Goal: Task Accomplishment & Management: Manage account settings

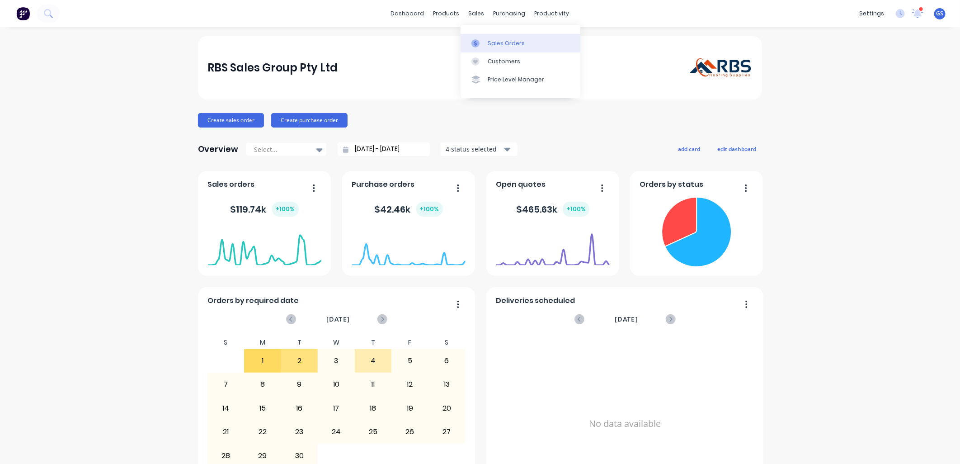
click at [502, 45] on div "Sales Orders" at bounding box center [506, 43] width 37 height 8
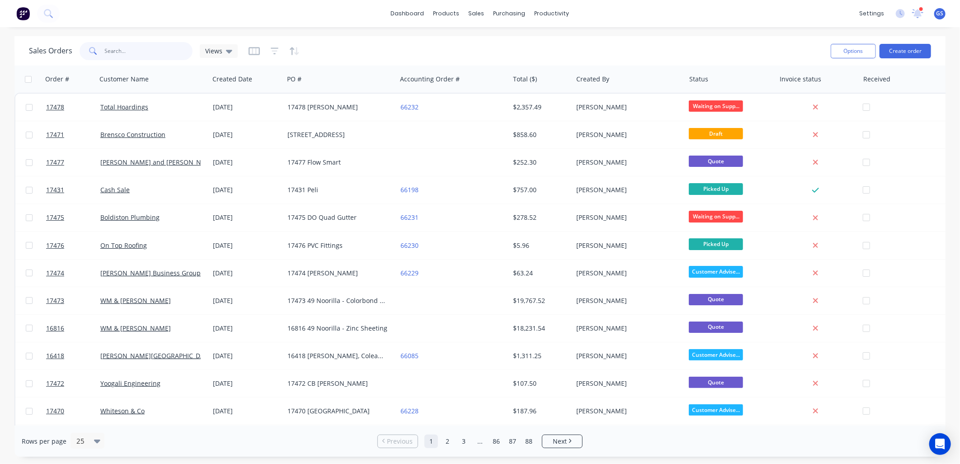
click at [145, 49] on input "text" at bounding box center [149, 51] width 88 height 18
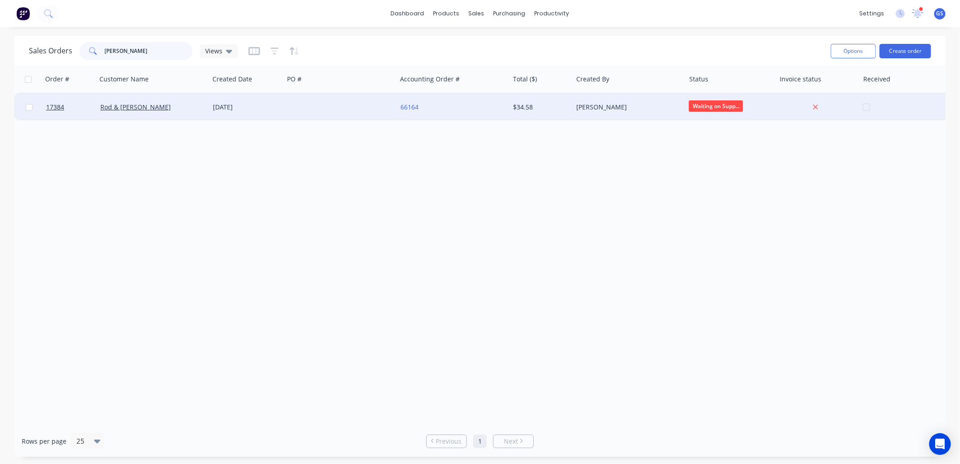
type input "[PERSON_NAME]"
click at [165, 114] on div "Rod & [PERSON_NAME]" at bounding box center [153, 107] width 113 height 27
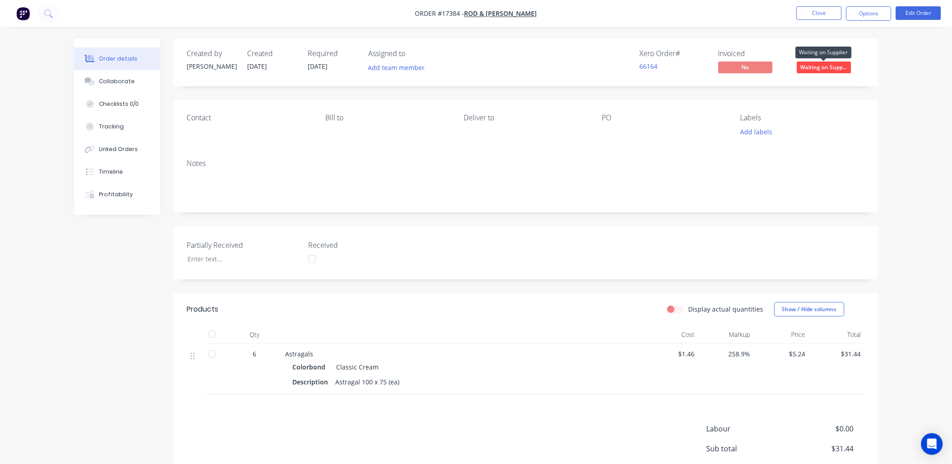
click at [823, 64] on span "Waiting on Supp..." at bounding box center [824, 66] width 54 height 11
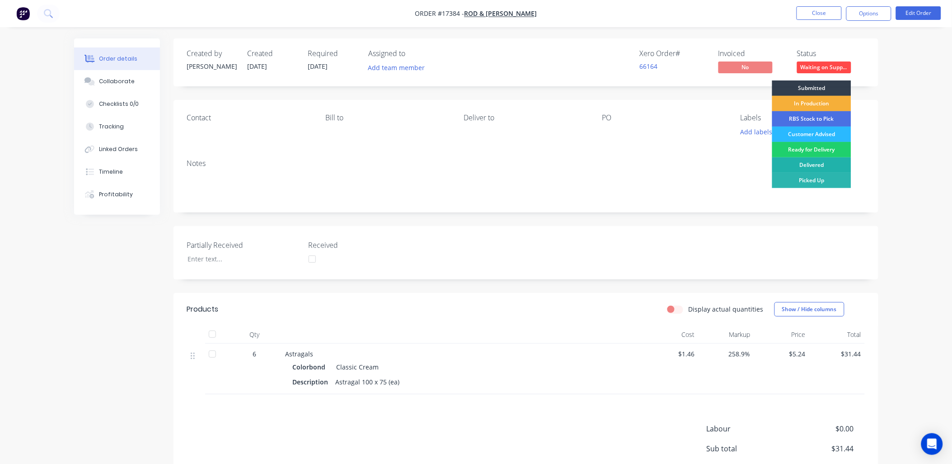
click at [811, 160] on div "Delivered" at bounding box center [811, 164] width 79 height 15
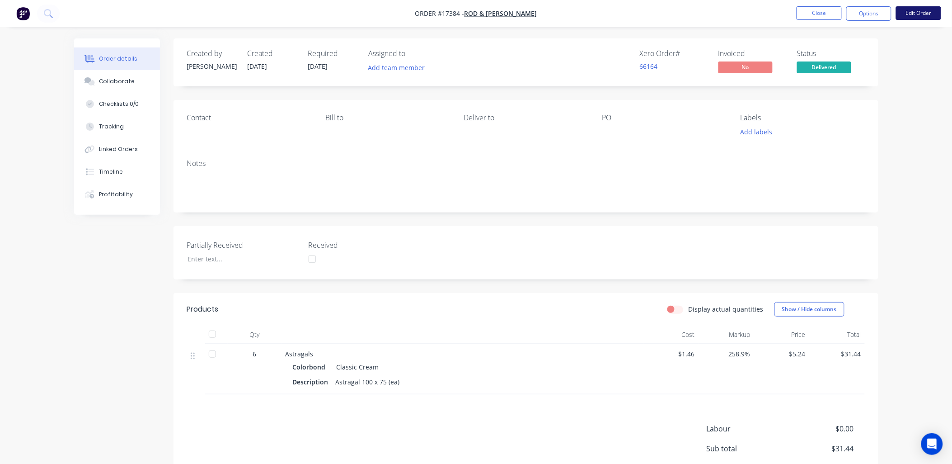
click at [929, 12] on button "Edit Order" at bounding box center [918, 13] width 45 height 14
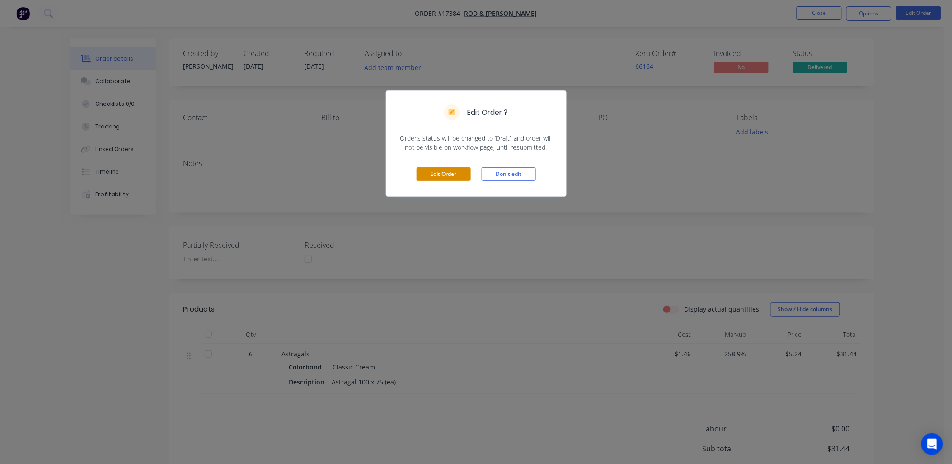
click at [448, 175] on button "Edit Order" at bounding box center [444, 174] width 54 height 14
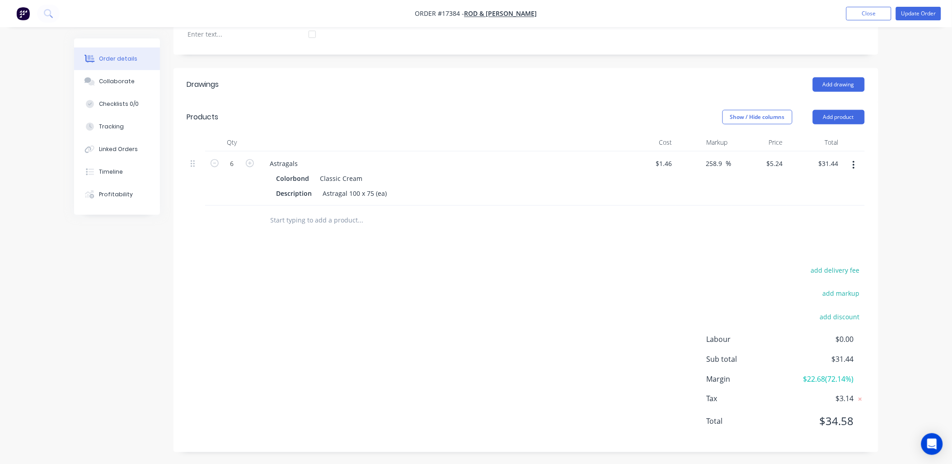
scroll to position [227, 0]
click at [717, 157] on input "258.9" at bounding box center [715, 161] width 21 height 13
drag, startPoint x: 722, startPoint y: 163, endPoint x: 697, endPoint y: 165, distance: 24.4
click at [697, 165] on div "258.9 258.9 %" at bounding box center [704, 177] width 56 height 54
type input "0"
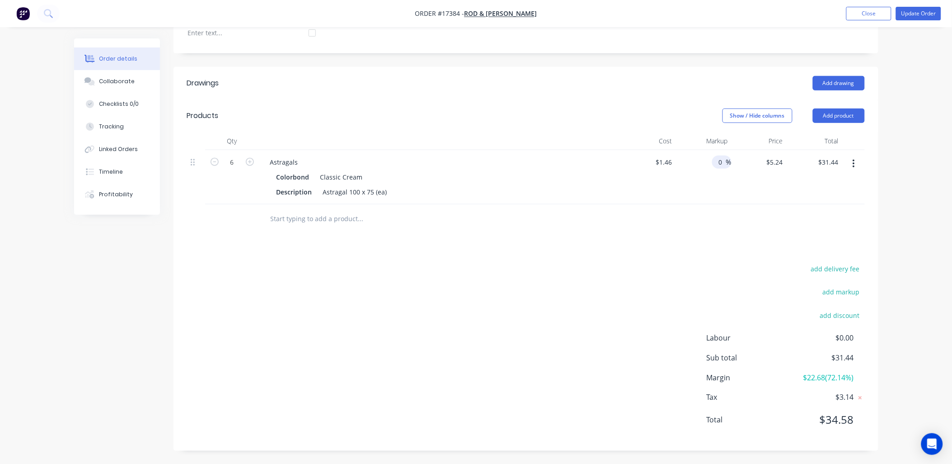
type input "1.46"
type input "$8.76"
type input "0"
type input "-100"
type input "$0.00"
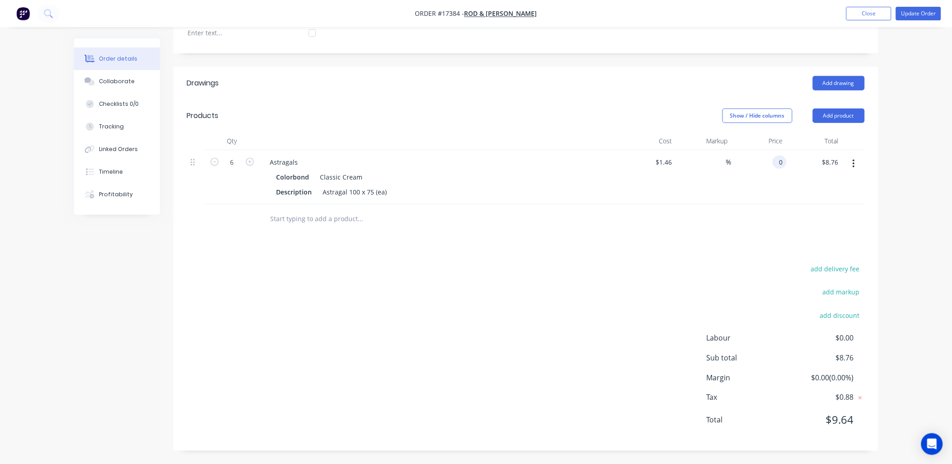
type input "$0.00"
click at [851, 199] on div at bounding box center [853, 177] width 23 height 54
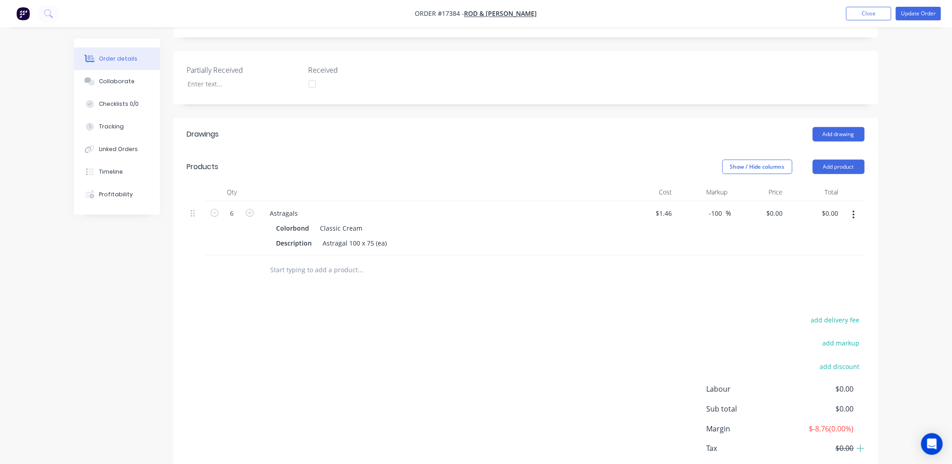
scroll to position [26, 0]
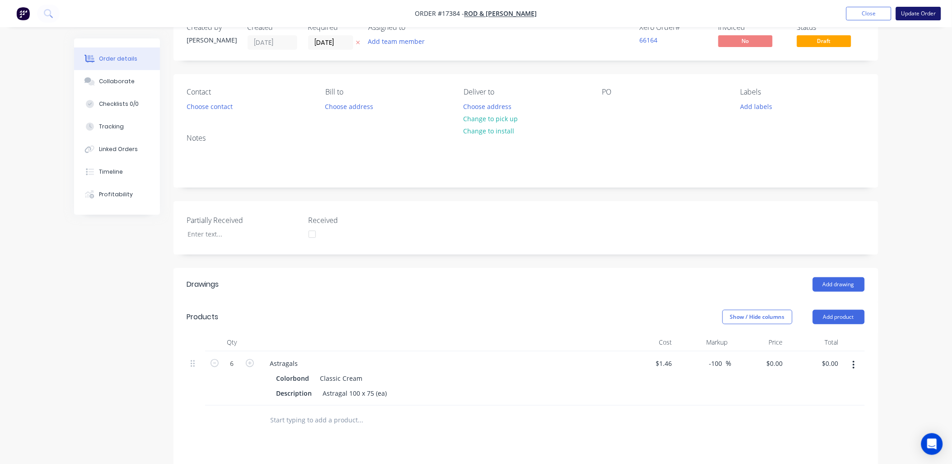
click at [925, 11] on button "Update Order" at bounding box center [918, 14] width 45 height 14
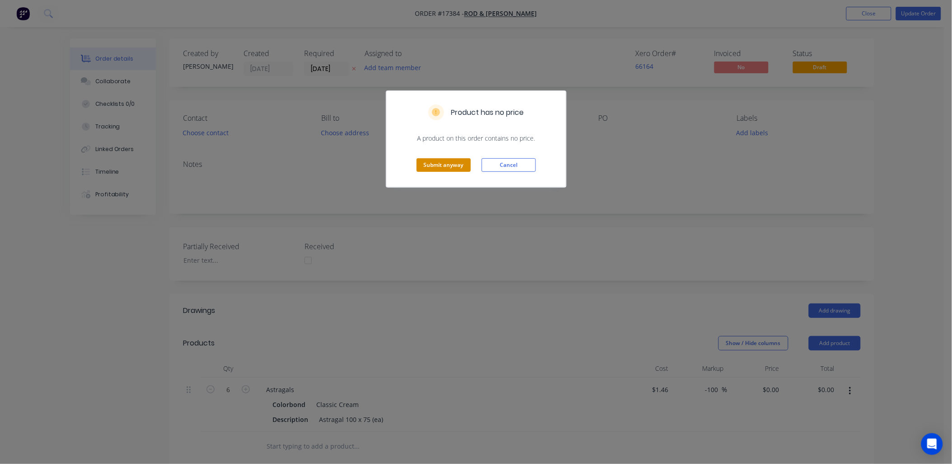
click at [459, 166] on button "Submit anyway" at bounding box center [444, 165] width 54 height 14
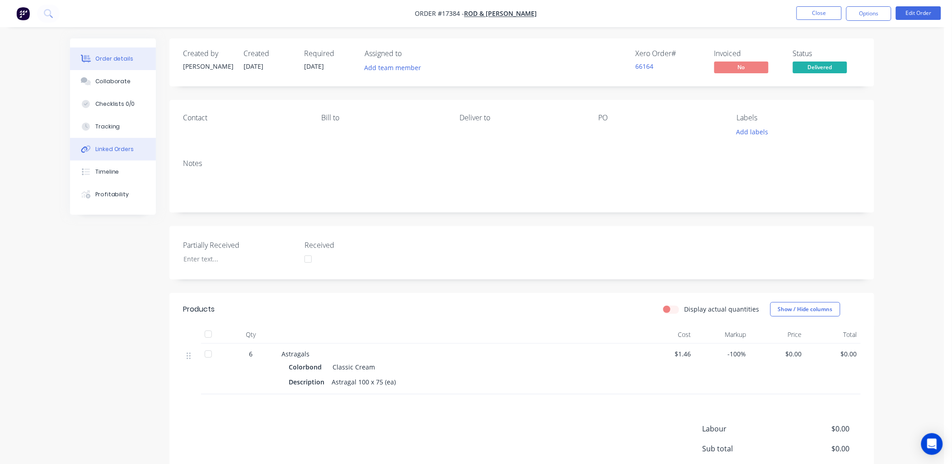
click at [127, 154] on button "Linked Orders" at bounding box center [113, 149] width 86 height 23
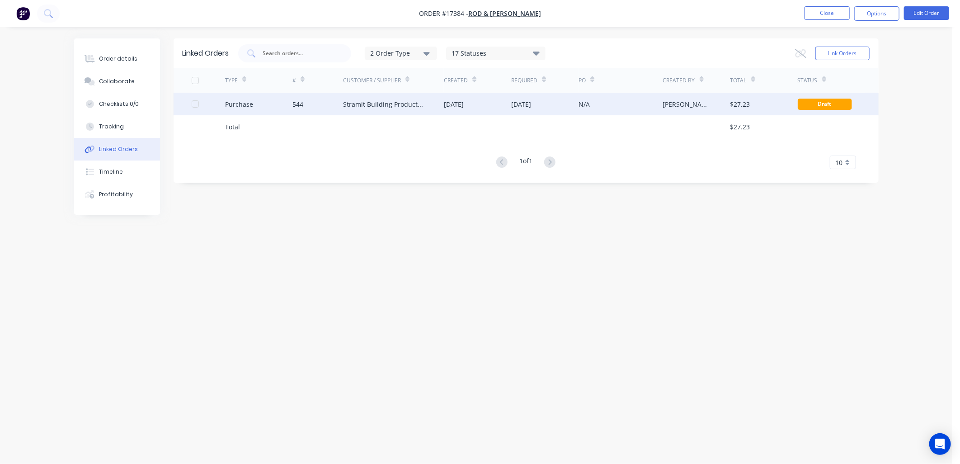
click at [486, 108] on div "[DATE]" at bounding box center [477, 104] width 67 height 23
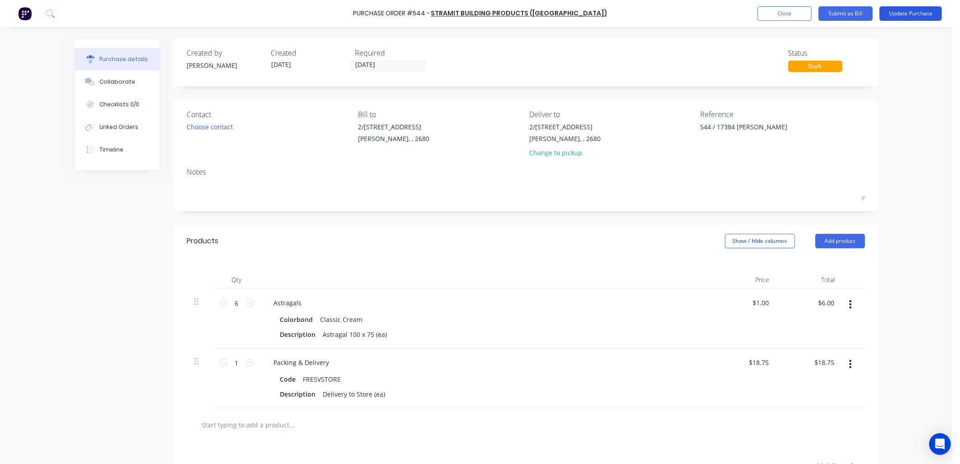
click at [915, 14] on button "Update Purchase" at bounding box center [910, 13] width 62 height 14
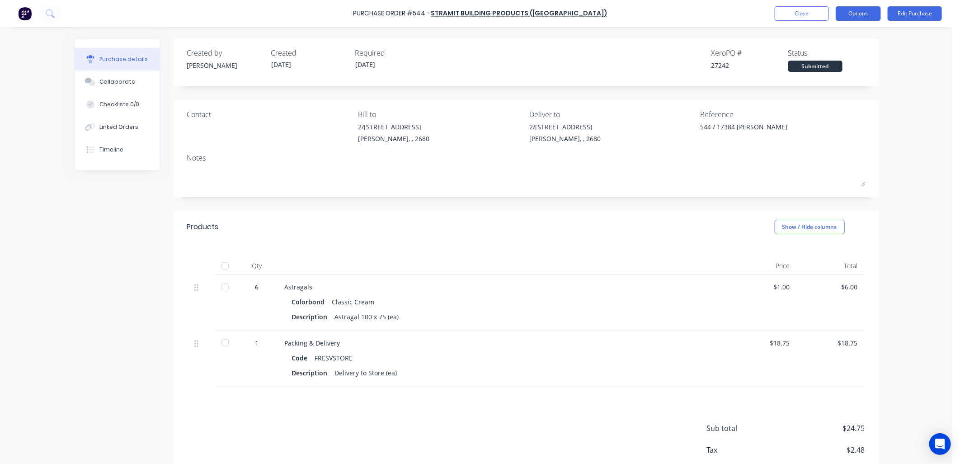
click at [853, 9] on button "Options" at bounding box center [858, 13] width 45 height 14
click at [816, 127] on div "Archive" at bounding box center [838, 127] width 70 height 13
type textarea "x"
click at [799, 14] on button "Close" at bounding box center [802, 13] width 54 height 14
